Goal: Task Accomplishment & Management: Complete application form

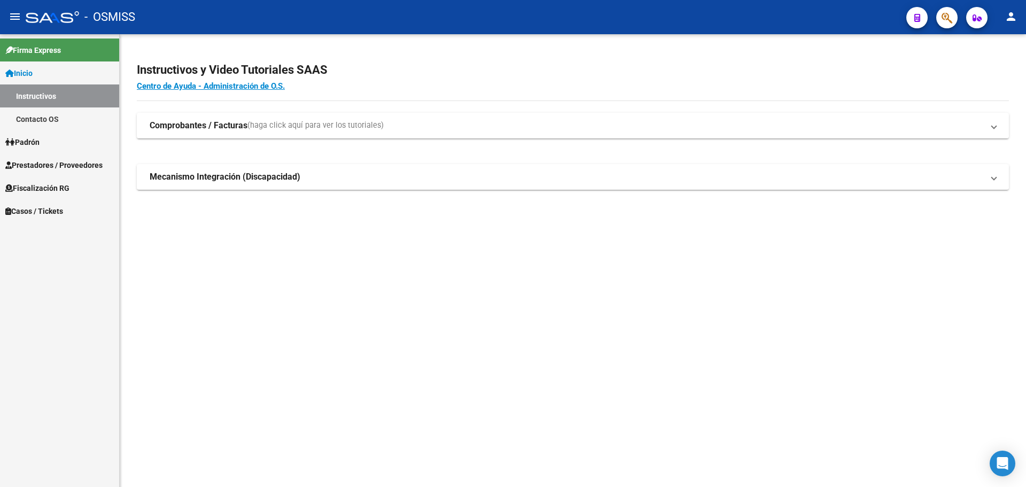
click at [18, 210] on span "Casos / Tickets" at bounding box center [34, 211] width 58 height 12
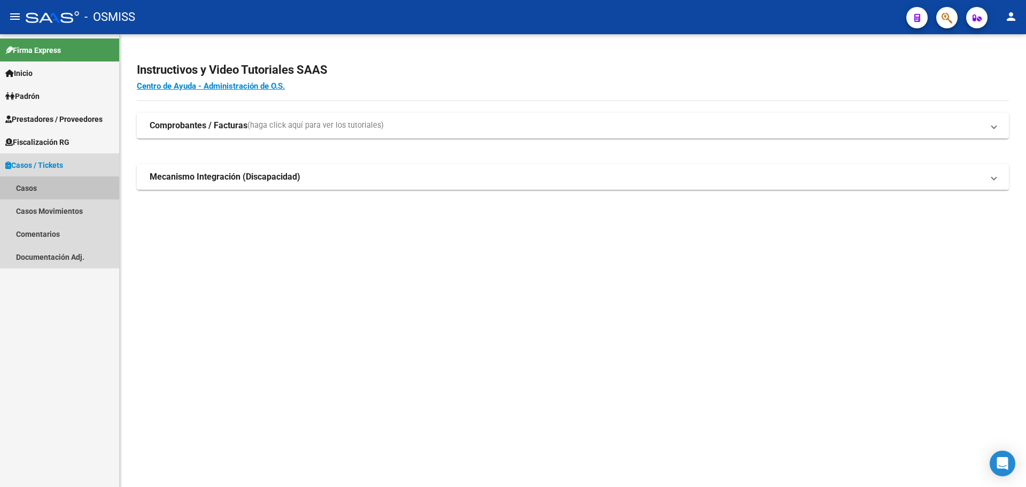
click at [30, 187] on link "Casos" at bounding box center [59, 187] width 119 height 23
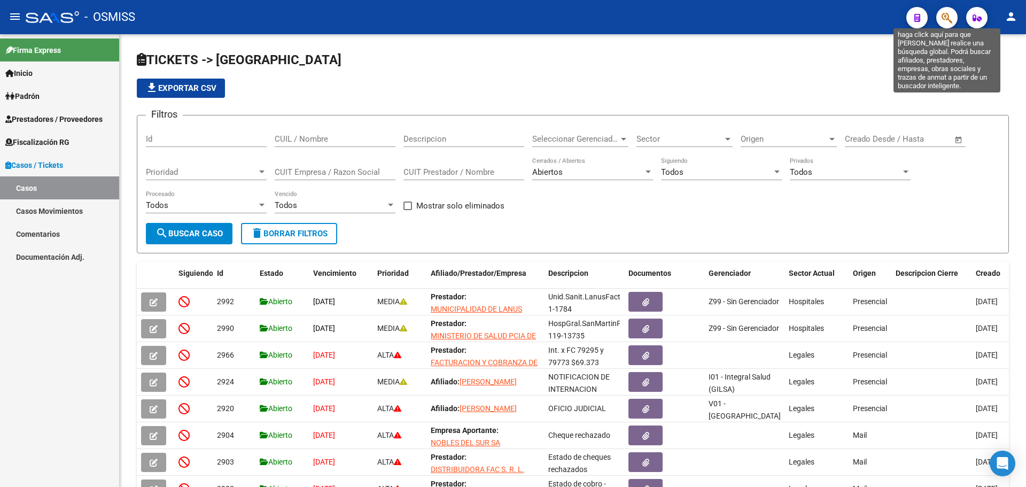
click at [948, 14] on icon "button" at bounding box center [946, 18] width 11 height 12
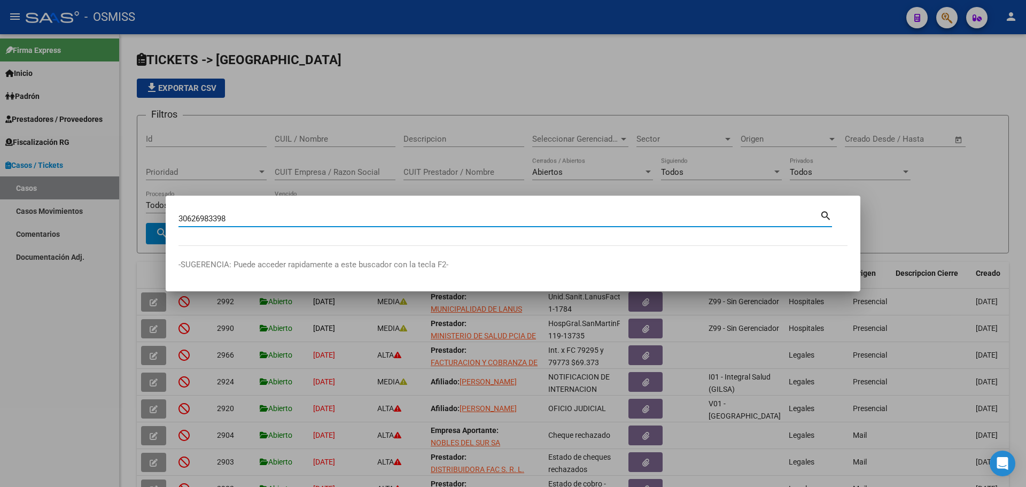
type input "30626983398"
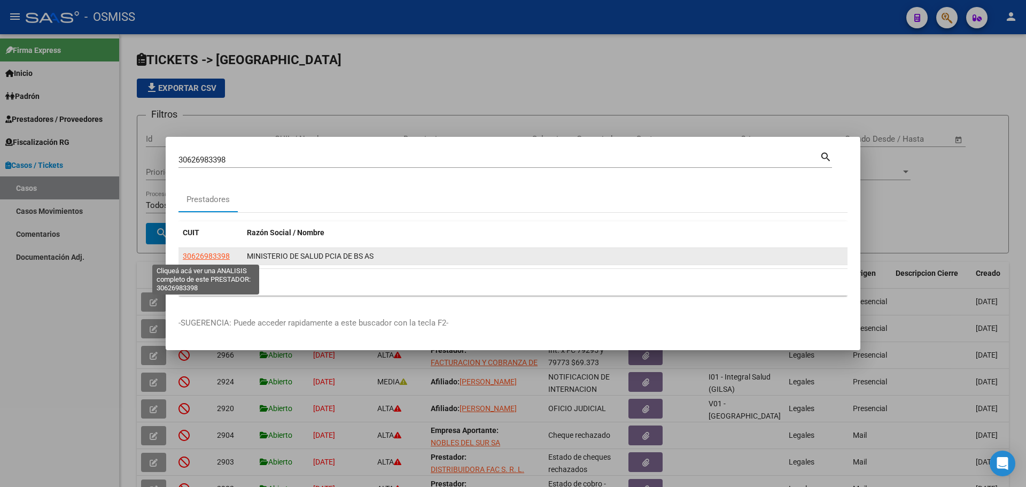
click at [196, 254] on span "30626983398" at bounding box center [206, 256] width 47 height 9
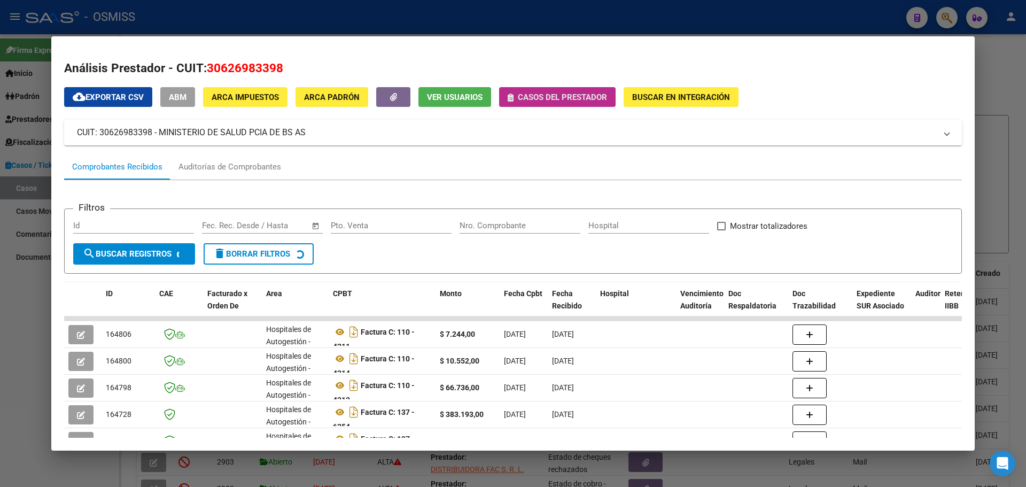
click at [514, 95] on span "Casos del prestador" at bounding box center [556, 97] width 99 height 10
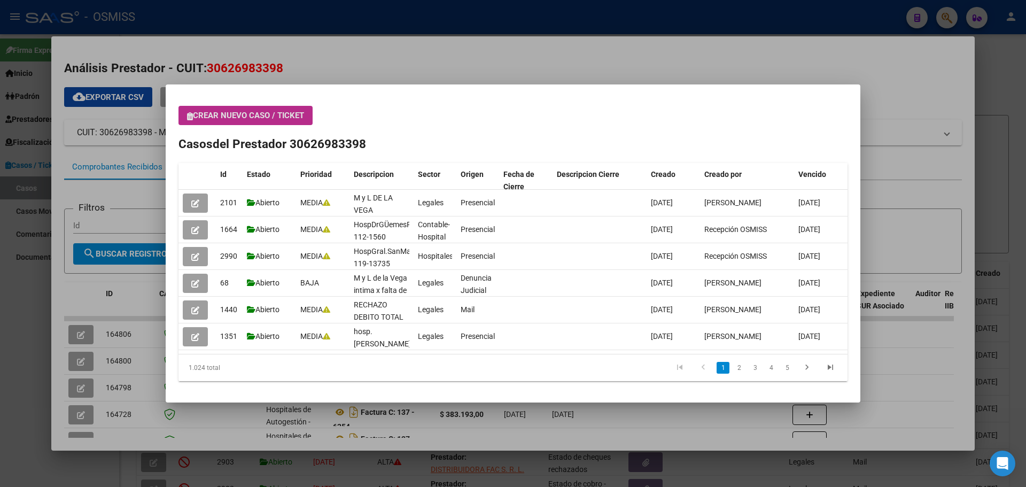
click at [195, 118] on span "Crear nuevo caso / ticket" at bounding box center [245, 116] width 117 height 10
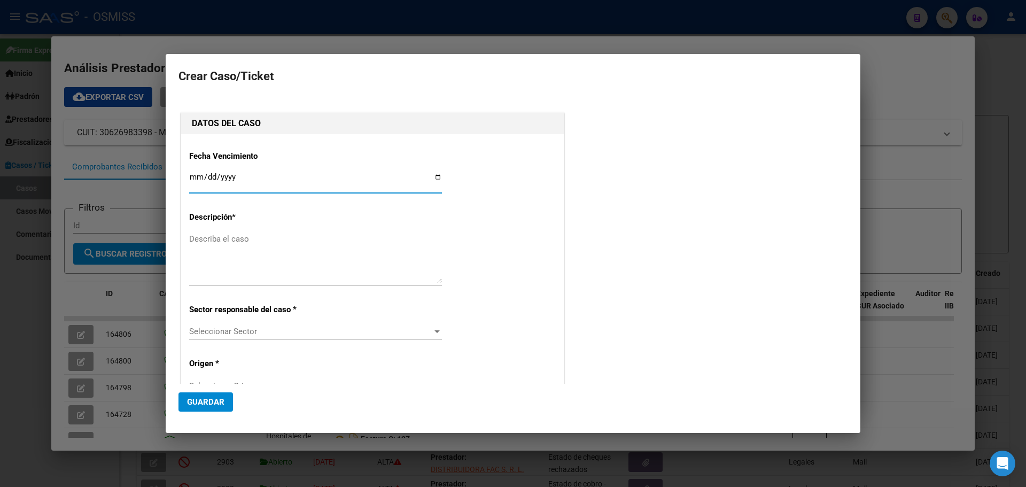
type input "30626983398"
click at [433, 174] on input "Ingresar fecha" at bounding box center [315, 181] width 253 height 17
type input "[DATE]"
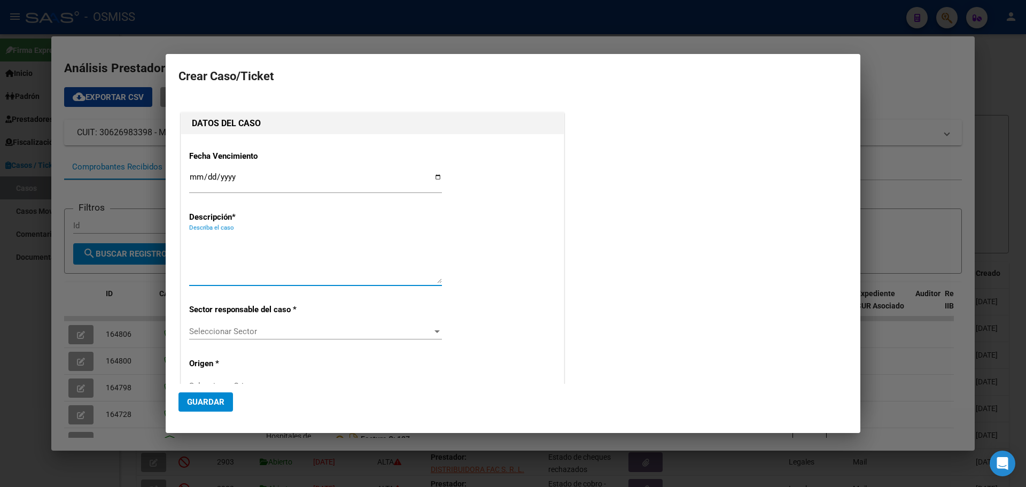
click at [221, 243] on textarea "Describa el caso" at bounding box center [315, 258] width 253 height 50
type textarea "HospVilelaDorna"
